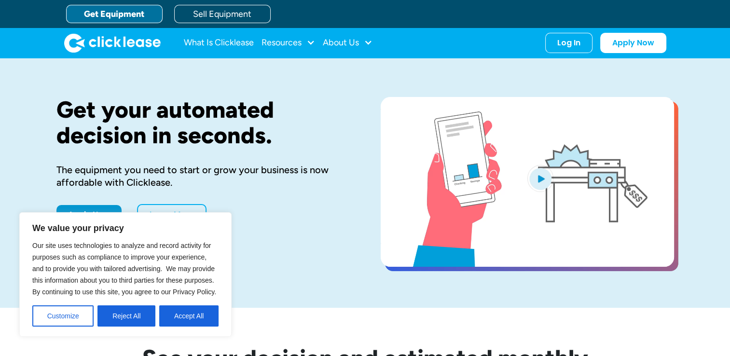
click at [238, 224] on div "Get your automated decision in seconds. The equipment you need to start or grow…" at bounding box center [203, 183] width 294 height 172
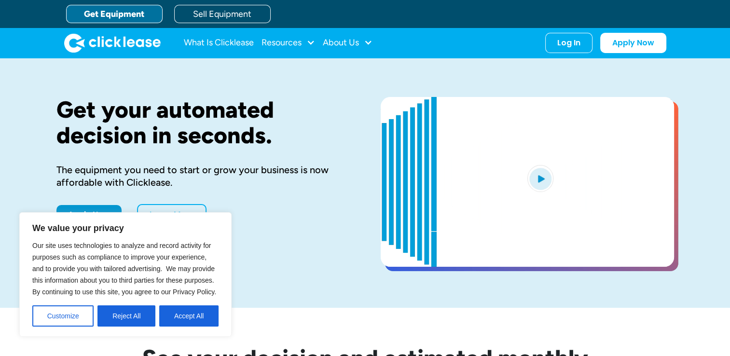
click at [171, 317] on button "Accept All" at bounding box center [188, 316] width 59 height 21
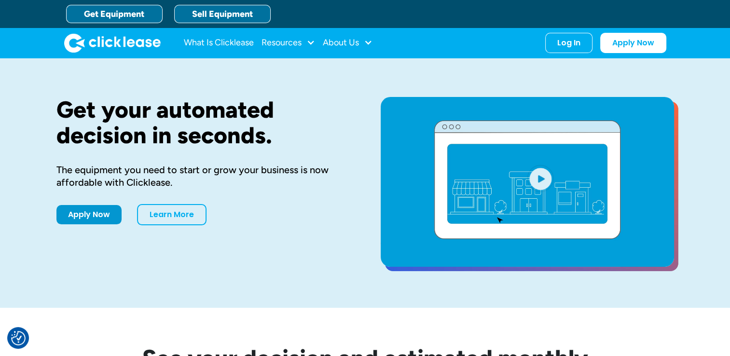
click at [209, 13] on link "Sell Equipment" at bounding box center [222, 14] width 97 height 18
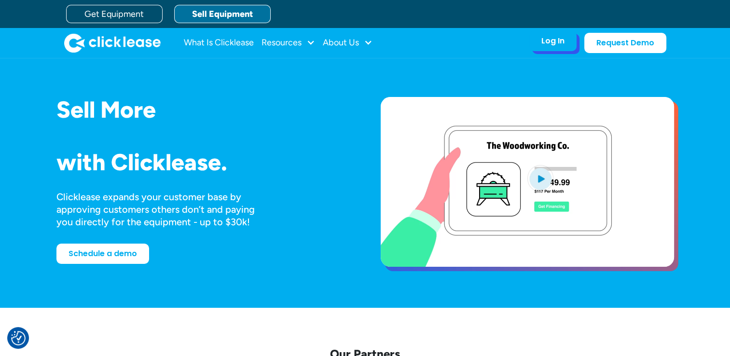
click at [548, 41] on div "Log In" at bounding box center [553, 41] width 23 height 10
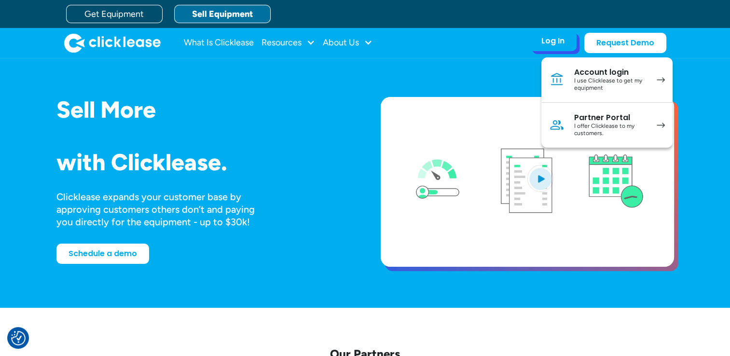
click at [596, 119] on div "Partner Portal" at bounding box center [610, 118] width 73 height 10
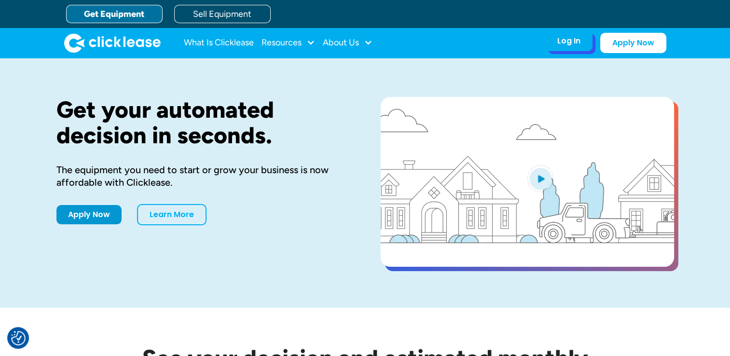
click at [573, 42] on div "Log In" at bounding box center [569, 41] width 23 height 10
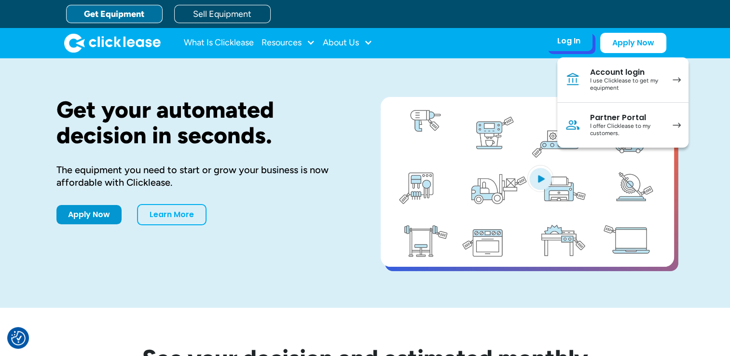
click at [616, 123] on div "I offer Clicklease to my customers." at bounding box center [626, 130] width 73 height 15
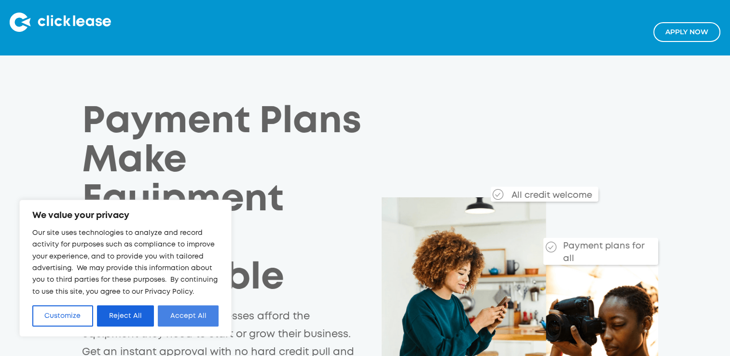
click at [182, 319] on button "Accept All" at bounding box center [188, 316] width 61 height 21
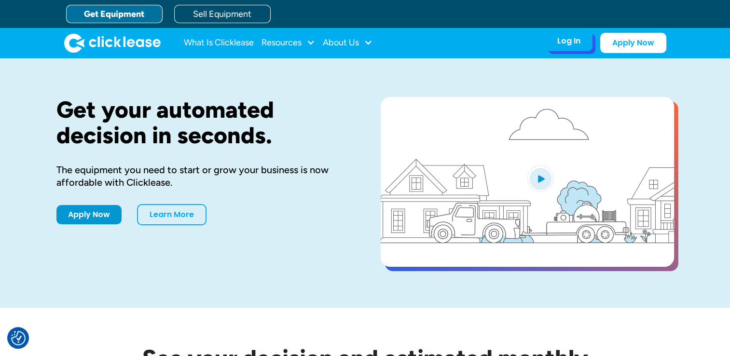
click at [571, 43] on div "Log In" at bounding box center [569, 41] width 23 height 10
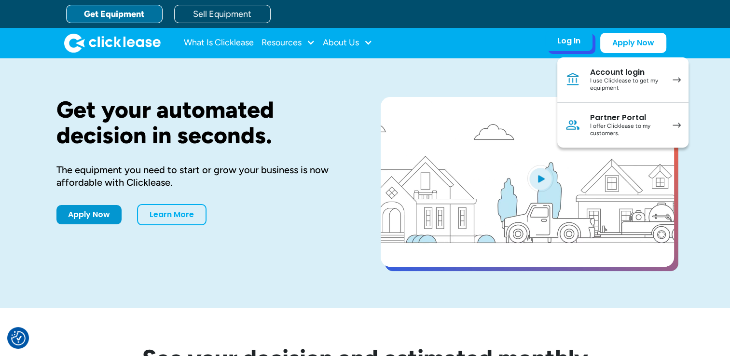
click at [616, 123] on div "I offer Clicklease to my customers." at bounding box center [626, 130] width 73 height 15
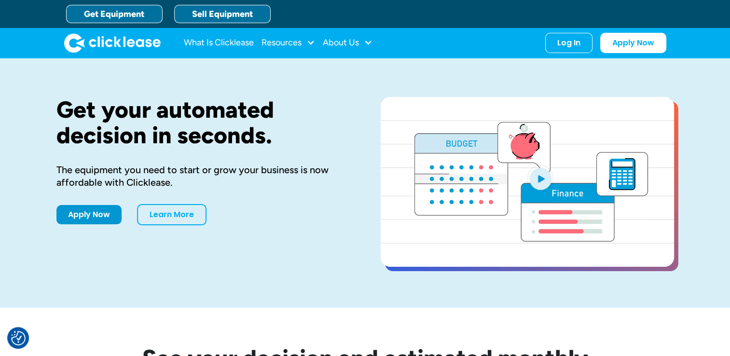
click at [233, 11] on link "Sell Equipment" at bounding box center [222, 14] width 97 height 18
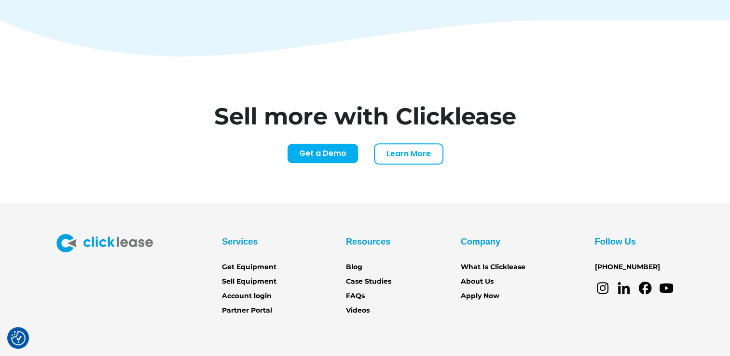
scroll to position [4050, 0]
